Goal: Transaction & Acquisition: Purchase product/service

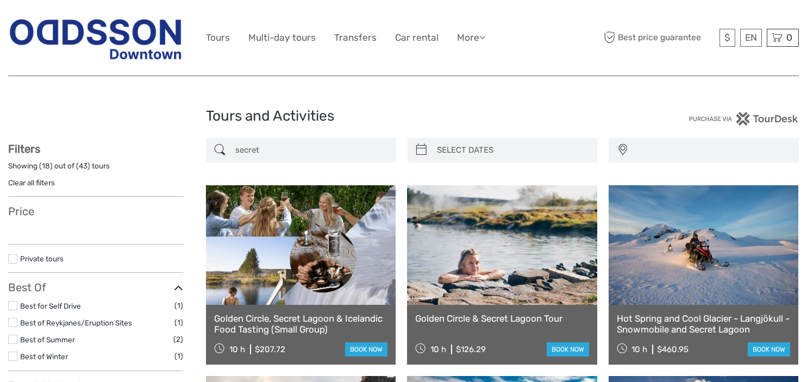
select select
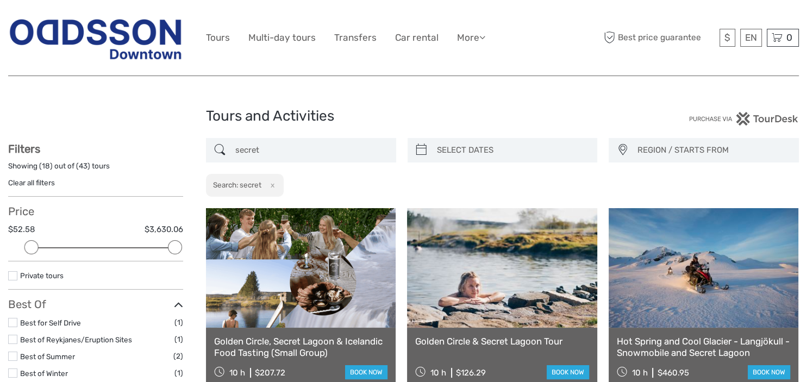
drag, startPoint x: 285, startPoint y: 152, endPoint x: 234, endPoint y: 147, distance: 51.3
click at [234, 147] on input "secret" at bounding box center [311, 150] width 160 height 19
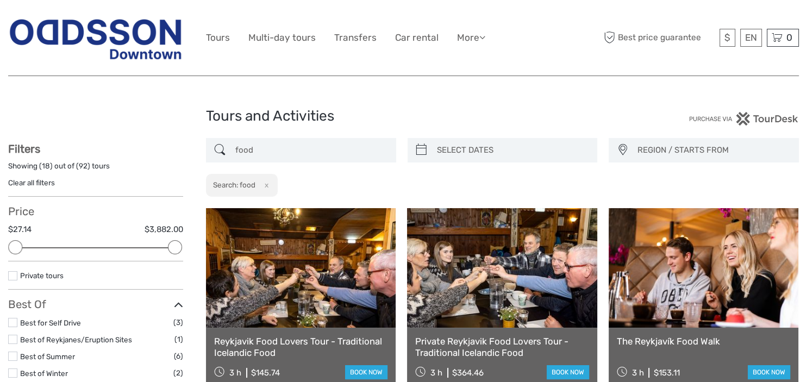
drag, startPoint x: 807, startPoint y: 60, endPoint x: 807, endPoint y: 75, distance: 14.7
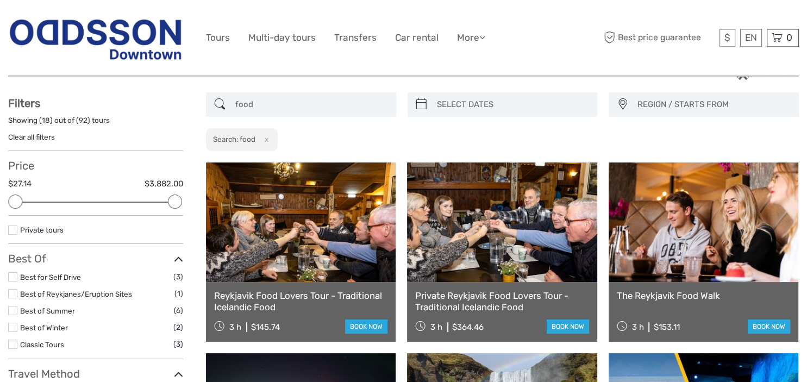
scroll to position [48, 0]
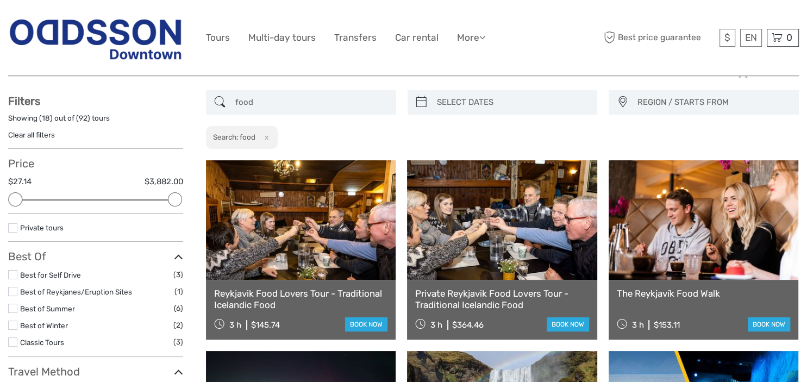
type input "food"
click at [268, 227] on link at bounding box center [301, 220] width 190 height 120
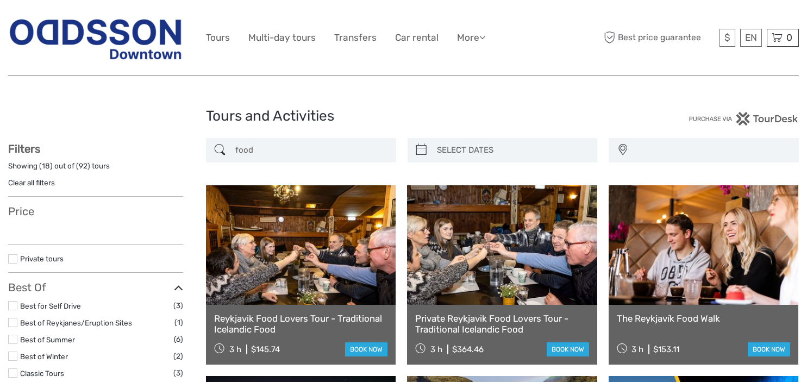
select select
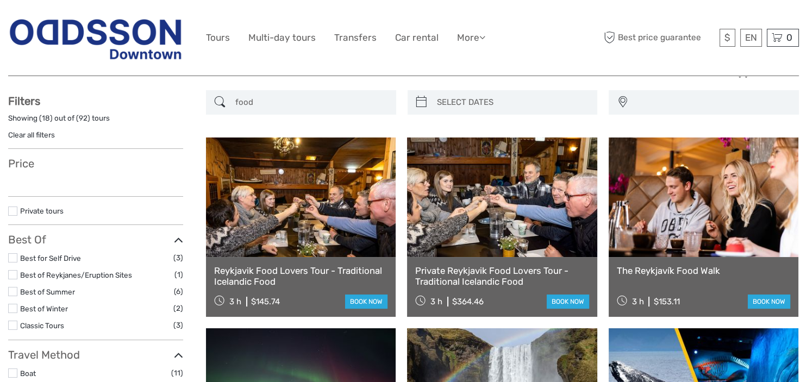
scroll to position [48, 0]
select select
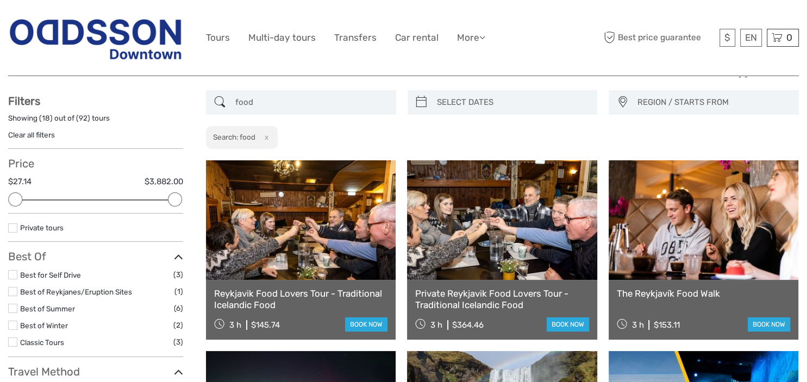
click at [691, 223] on link at bounding box center [704, 220] width 190 height 120
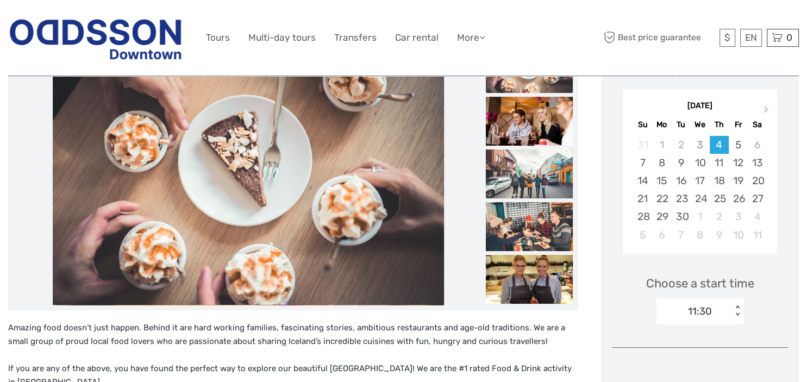
scroll to position [175, 0]
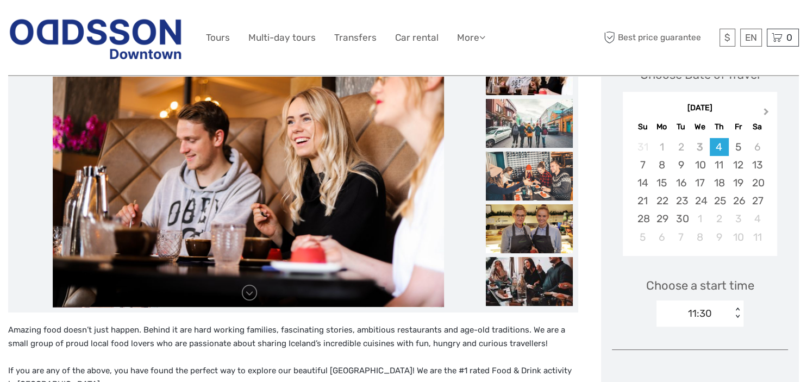
click at [769, 109] on button "Next Month" at bounding box center [767, 113] width 17 height 17
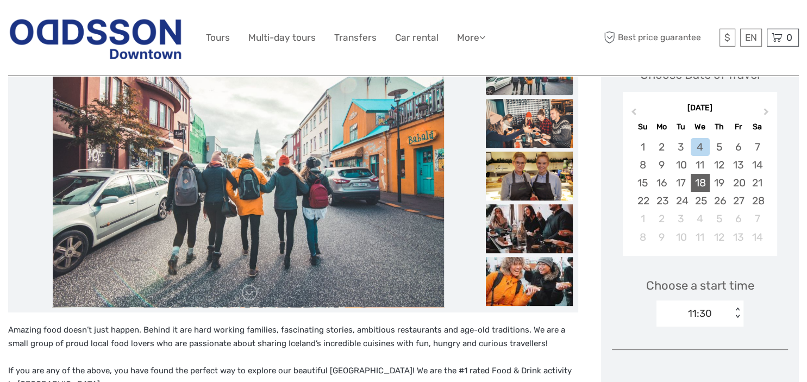
click at [706, 180] on div "18" at bounding box center [700, 183] width 19 height 18
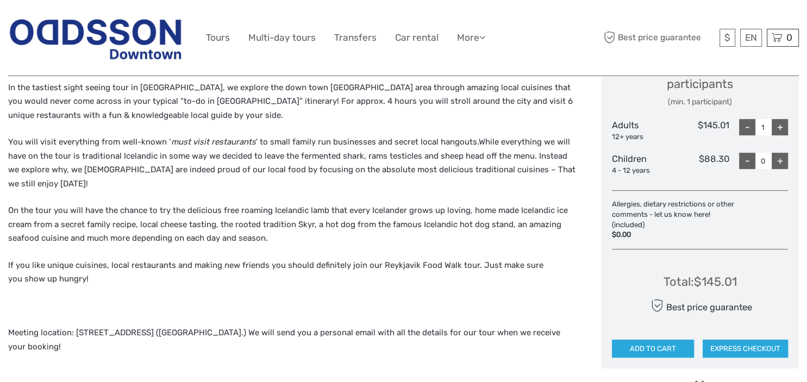
scroll to position [497, 0]
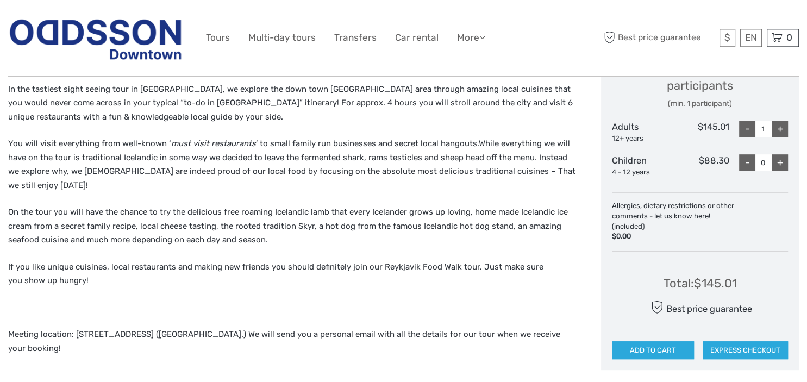
click at [780, 125] on div "+" at bounding box center [780, 129] width 16 height 16
type input "2"
click at [643, 352] on button "ADD TO CART" at bounding box center [653, 350] width 82 height 18
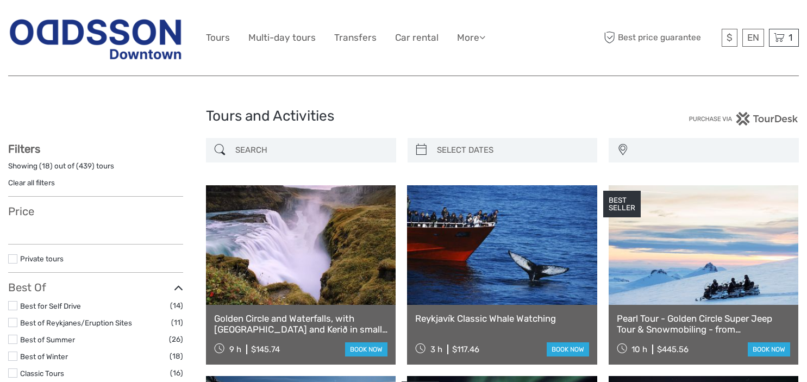
select select
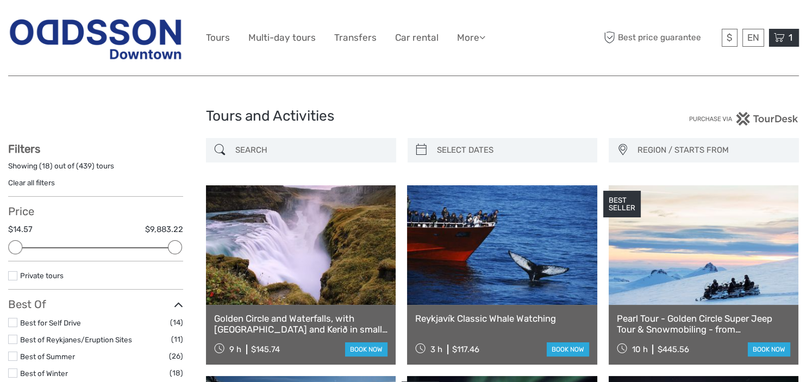
click at [785, 38] on icon at bounding box center [779, 38] width 11 height 14
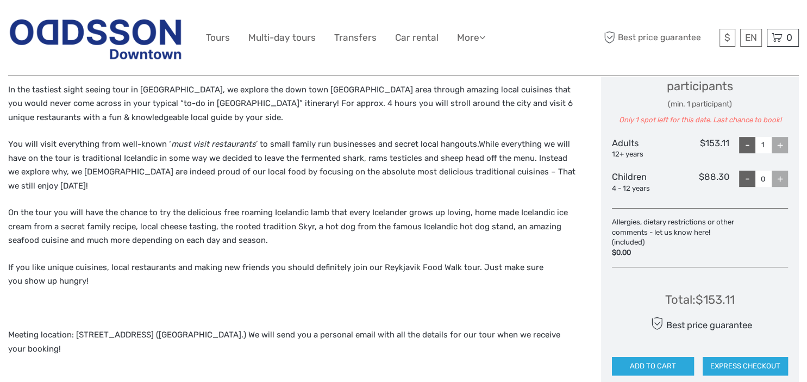
drag, startPoint x: 805, startPoint y: 172, endPoint x: 807, endPoint y: 88, distance: 84.3
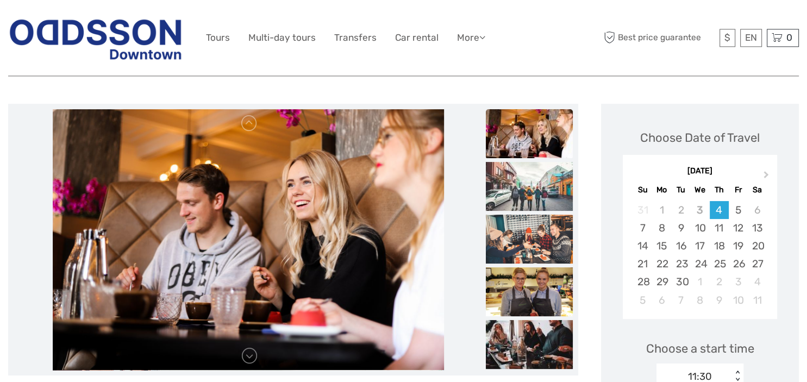
scroll to position [60, 0]
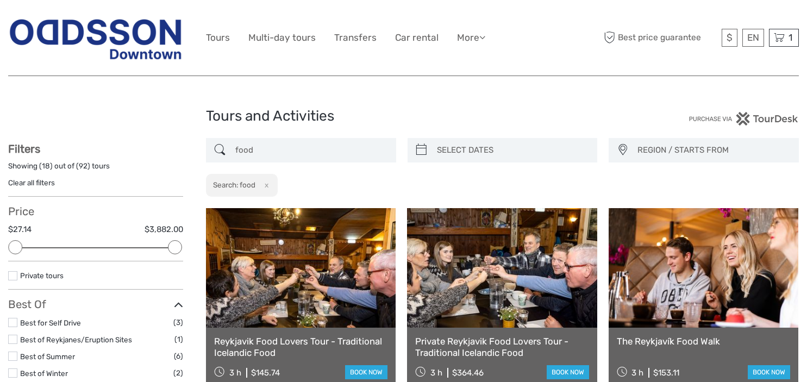
select select
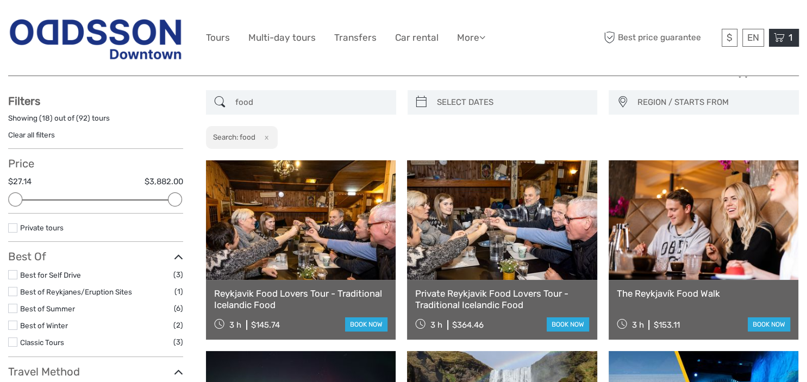
click at [782, 42] on icon at bounding box center [779, 38] width 11 height 14
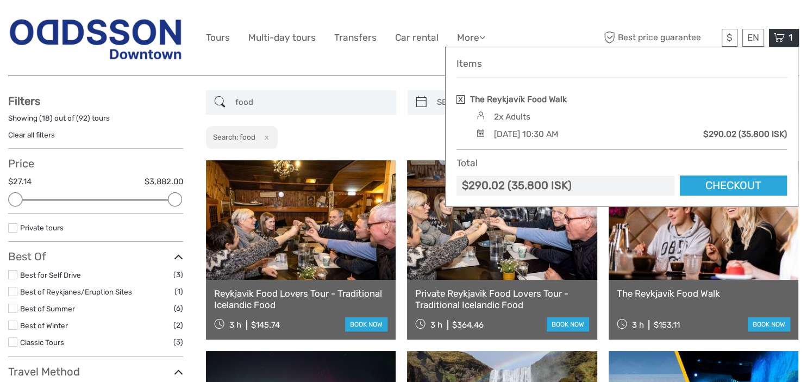
click at [696, 254] on link at bounding box center [704, 220] width 190 height 120
